Goal: Navigation & Orientation: Find specific page/section

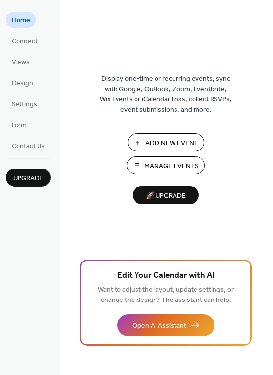
click at [168, 167] on span "Manage Events" at bounding box center [171, 166] width 55 height 10
click at [21, 39] on span "Connect" at bounding box center [25, 42] width 26 height 10
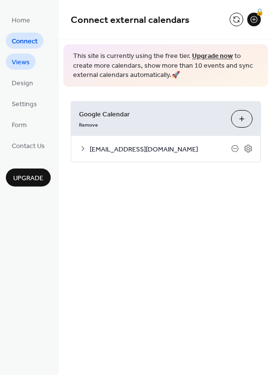
click at [20, 59] on span "Views" at bounding box center [21, 63] width 18 height 10
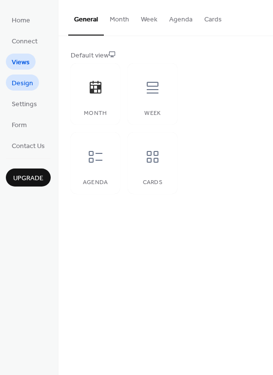
click at [20, 85] on span "Design" at bounding box center [22, 83] width 21 height 10
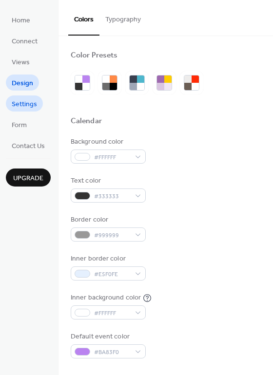
click at [23, 101] on span "Settings" at bounding box center [24, 104] width 25 height 10
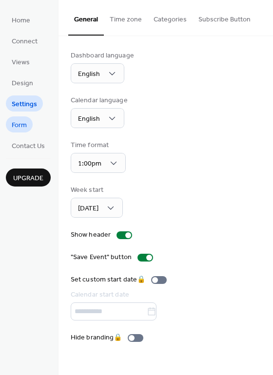
click at [21, 122] on span "Form" at bounding box center [19, 125] width 15 height 10
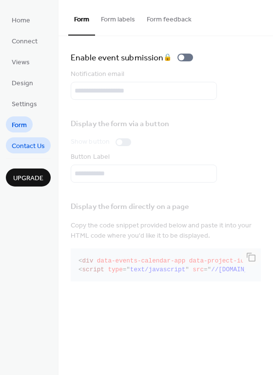
click at [23, 150] on span "Contact Us" at bounding box center [28, 146] width 33 height 10
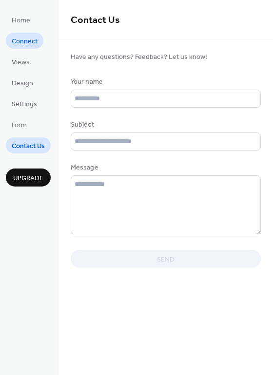
click at [22, 46] on span "Connect" at bounding box center [25, 42] width 26 height 10
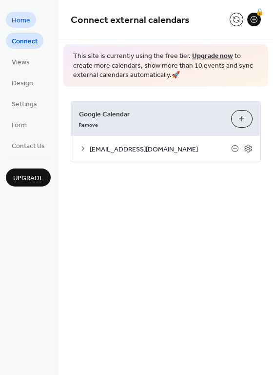
click at [21, 19] on span "Home" at bounding box center [21, 21] width 19 height 10
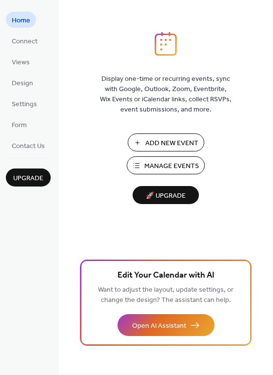
click at [161, 165] on span "Manage Events" at bounding box center [171, 166] width 55 height 10
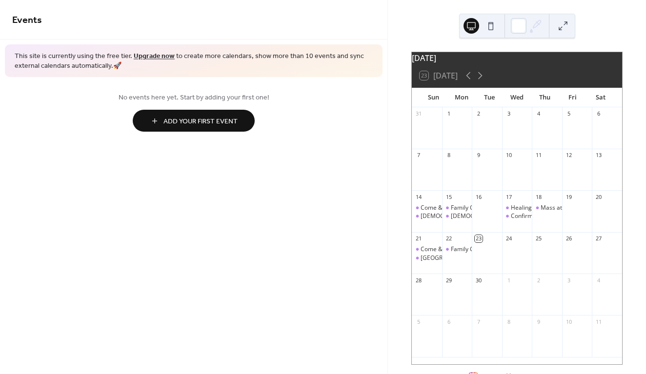
click at [358, 247] on div "Events This site is currently using the free tier. Upgrade now to create more c…" at bounding box center [193, 187] width 387 height 374
click at [472, 28] on button at bounding box center [471, 26] width 16 height 16
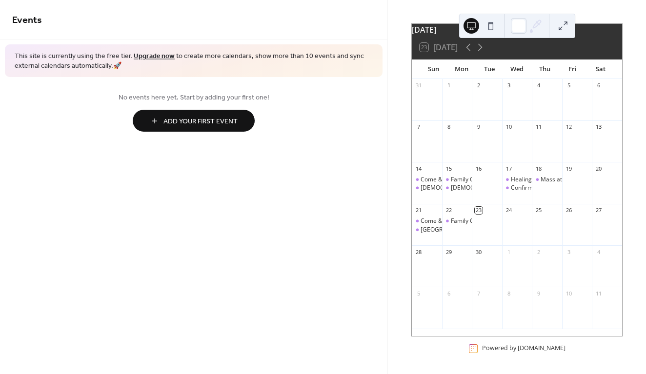
scroll to position [34, 0]
click at [471, 349] on rect at bounding box center [473, 348] width 10 height 10
click at [500, 347] on div "Powered by EventsCalendar.co" at bounding box center [523, 348] width 83 height 8
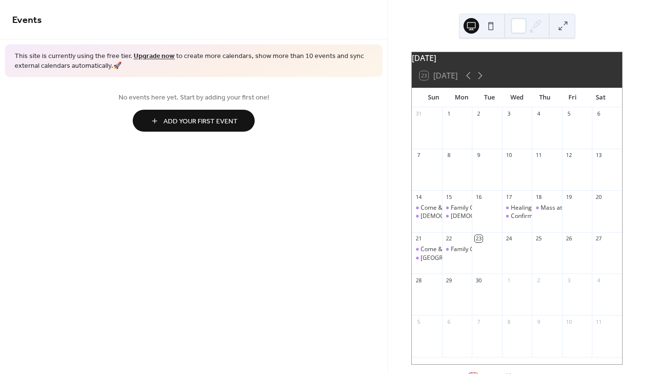
scroll to position [0, 0]
click at [514, 245] on div "24" at bounding box center [517, 238] width 30 height 13
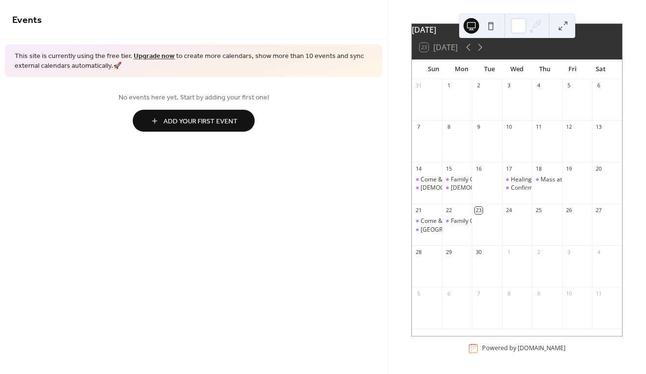
scroll to position [34, 0]
click at [499, 349] on div "Powered by EventsCalendar.co" at bounding box center [523, 348] width 83 height 8
click at [469, 349] on rect at bounding box center [473, 348] width 10 height 10
